Goal: Find specific page/section: Find specific page/section

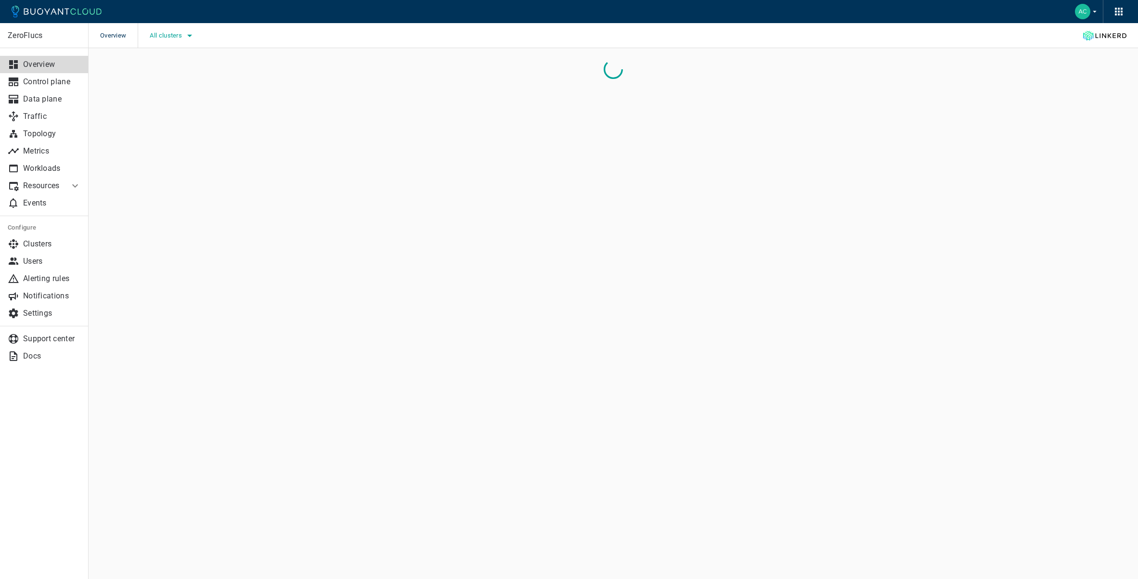
click at [177, 33] on span "All clusters" at bounding box center [167, 36] width 34 height 8
click at [197, 63] on span "caesars-usp1" at bounding box center [196, 65] width 47 height 10
click at [168, 63] on input "caesars-usp1" at bounding box center [163, 65] width 12 height 12
checkbox input "true"
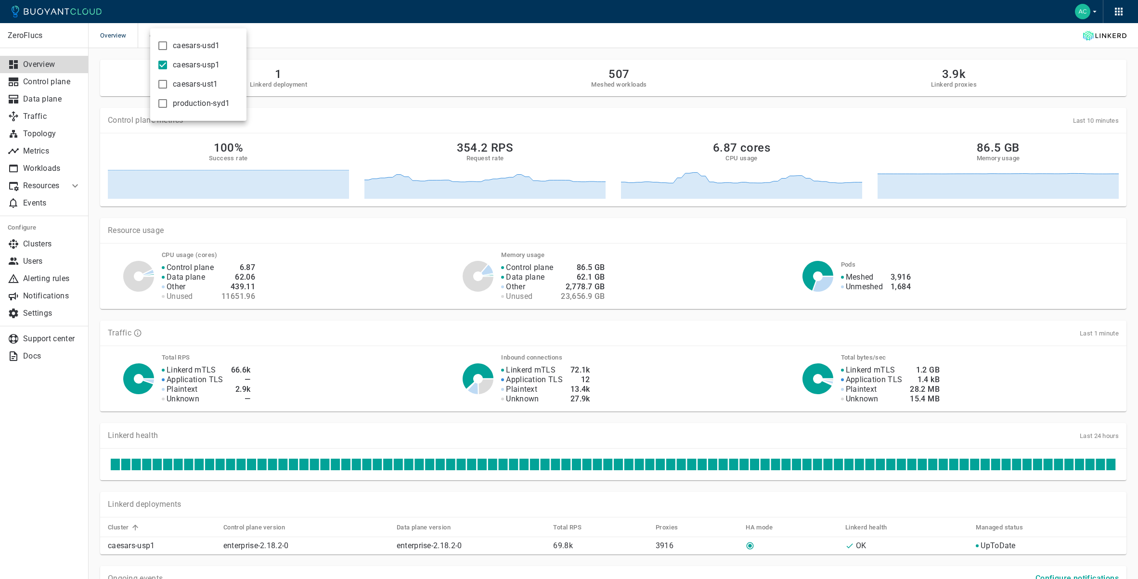
click at [389, 32] on div at bounding box center [569, 289] width 1138 height 579
click at [43, 150] on p "Metrics" at bounding box center [52, 151] width 58 height 10
